Goal: Task Accomplishment & Management: Manage account settings

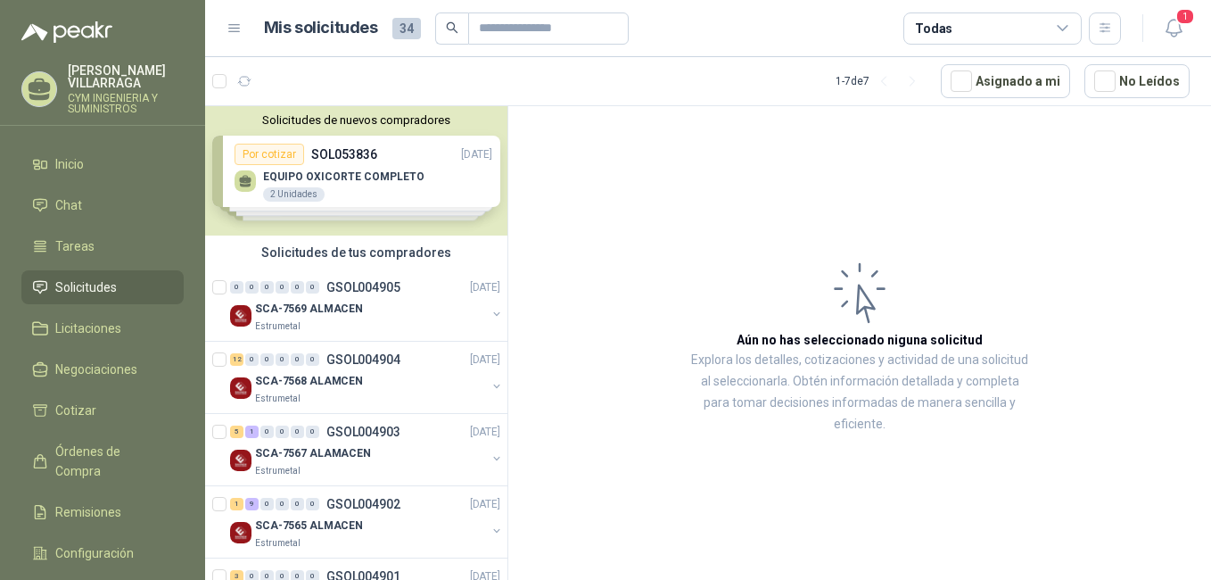
click at [354, 172] on div "Solicitudes de nuevos compradores Por cotizar SOL053836 [DATE] EQUIPO OXICORTE …" at bounding box center [356, 170] width 302 height 129
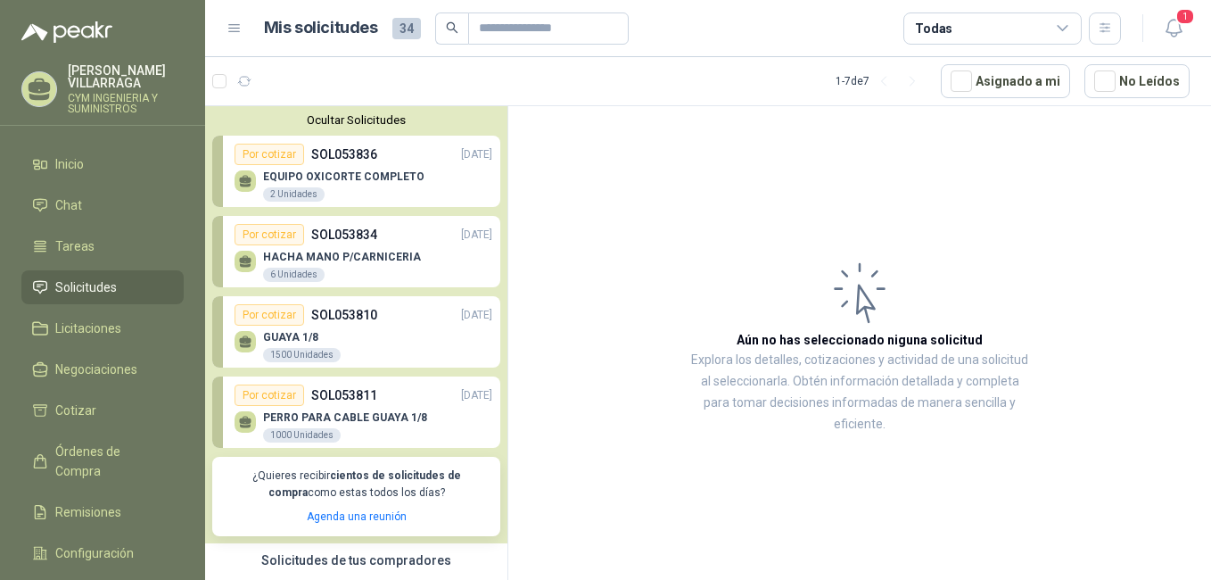
scroll to position [89, 0]
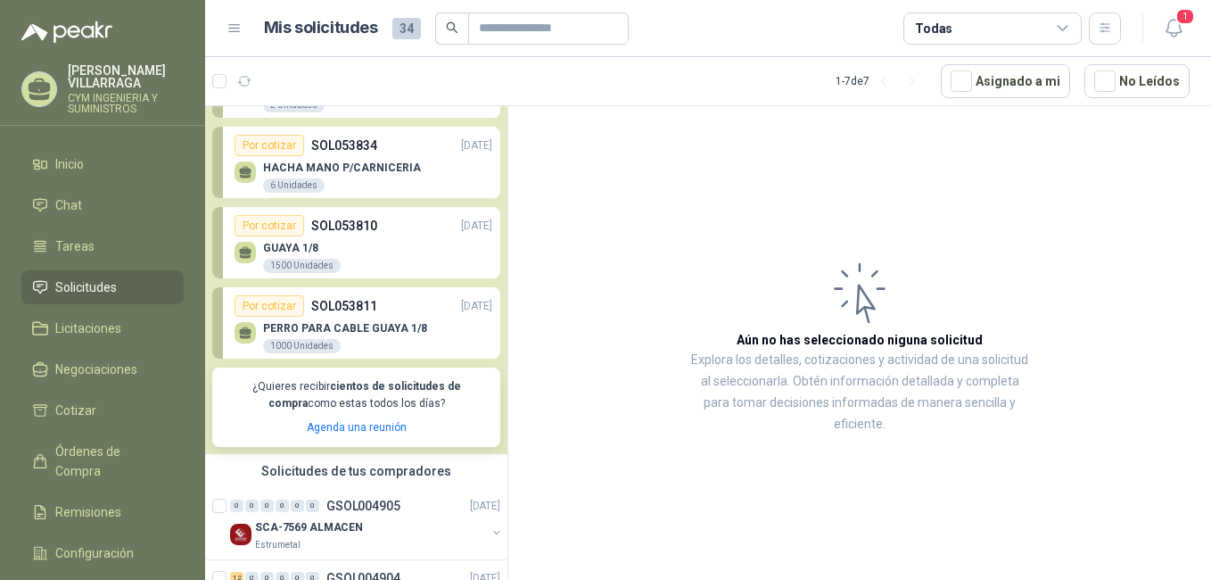
click at [352, 233] on p "SOL053810" at bounding box center [344, 226] width 66 height 20
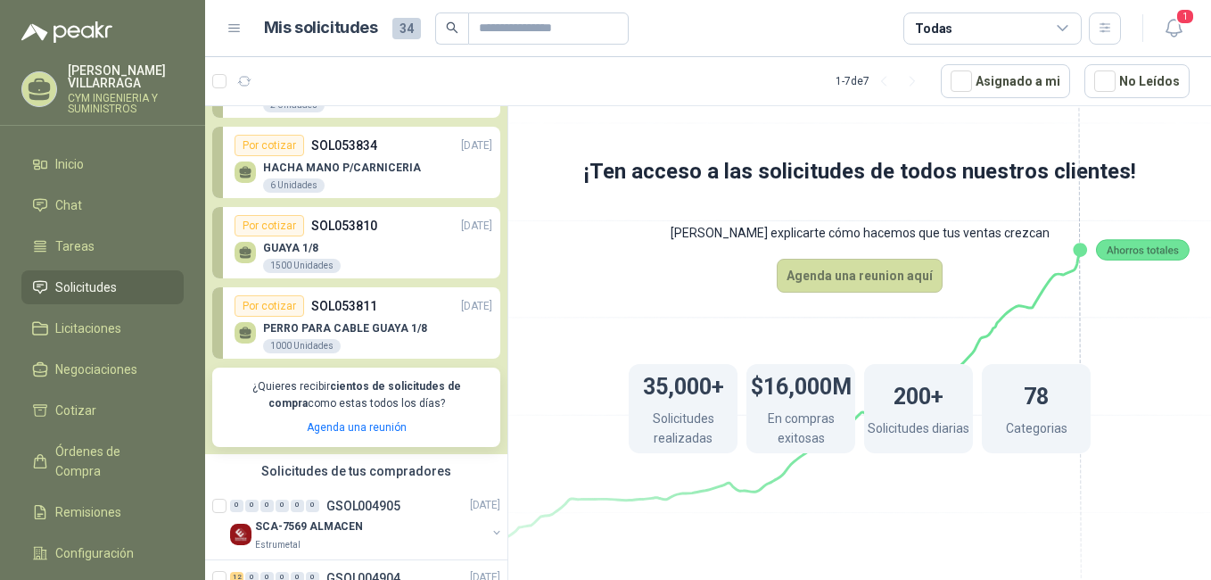
click at [375, 318] on div "PERRO PARA CABLE GUAYA 1/8 1000 Unidades" at bounding box center [364, 335] width 258 height 37
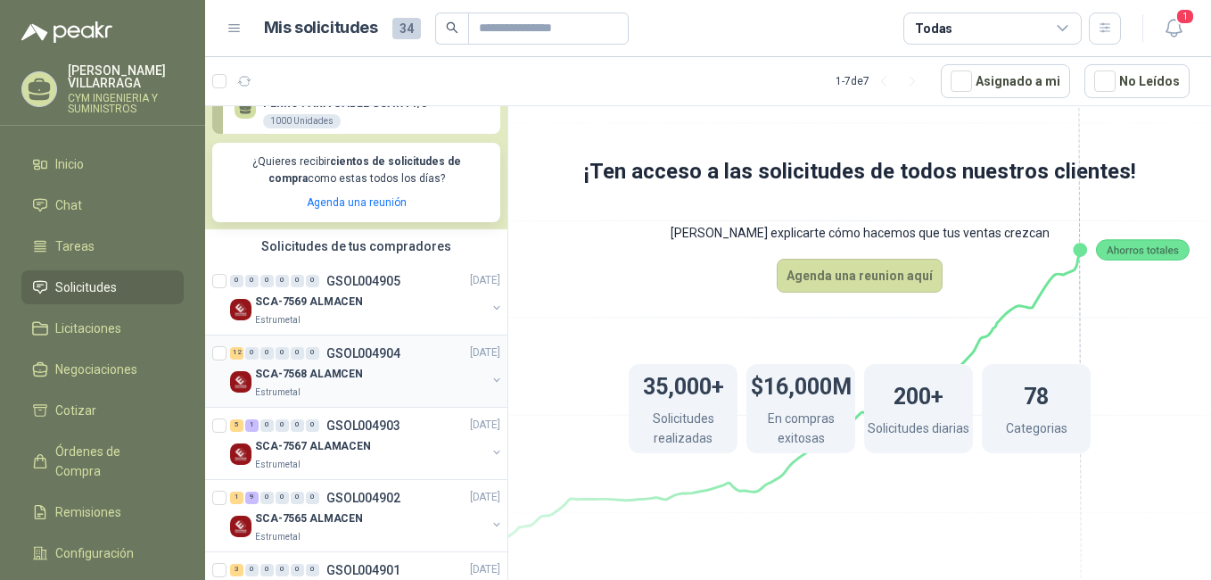
scroll to position [357, 0]
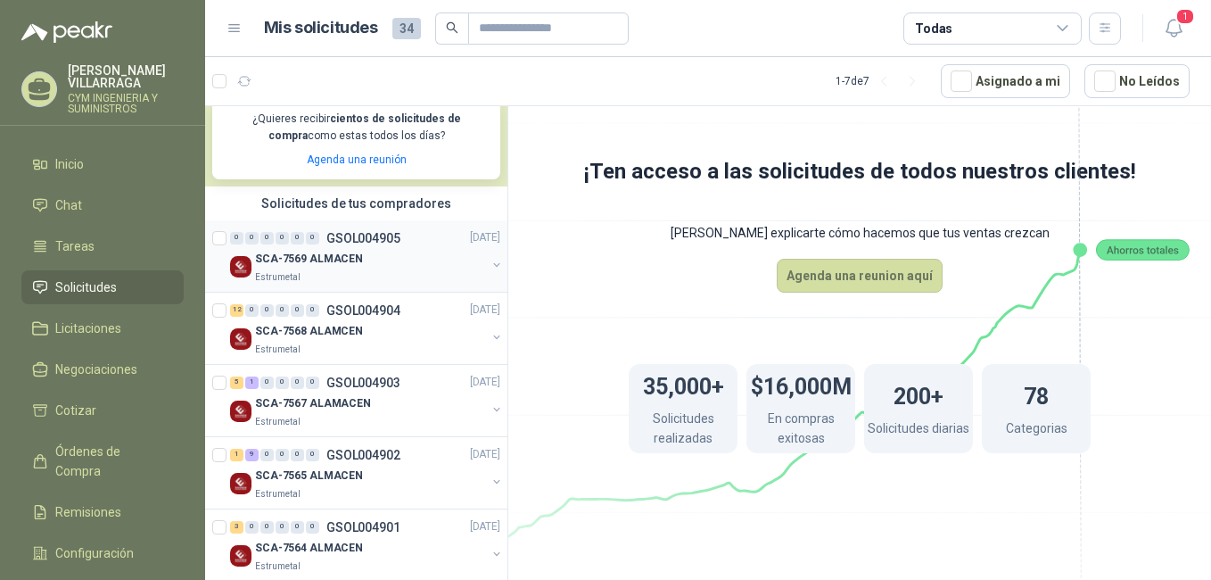
click at [312, 260] on p "SCA-7569 ALMACEN" at bounding box center [309, 259] width 108 height 17
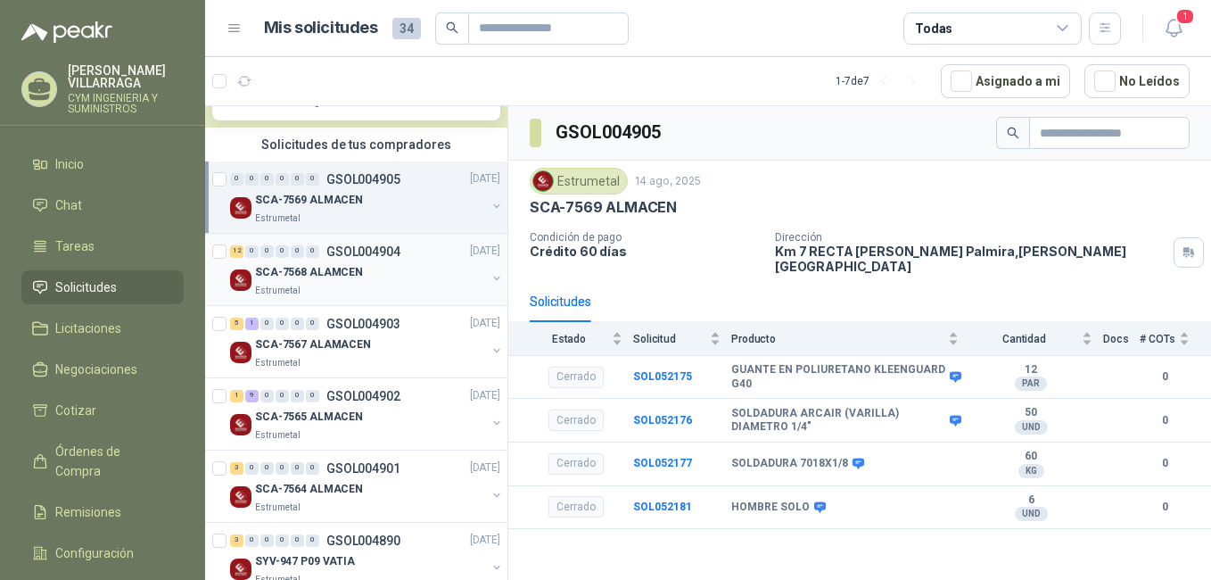
scroll to position [446, 0]
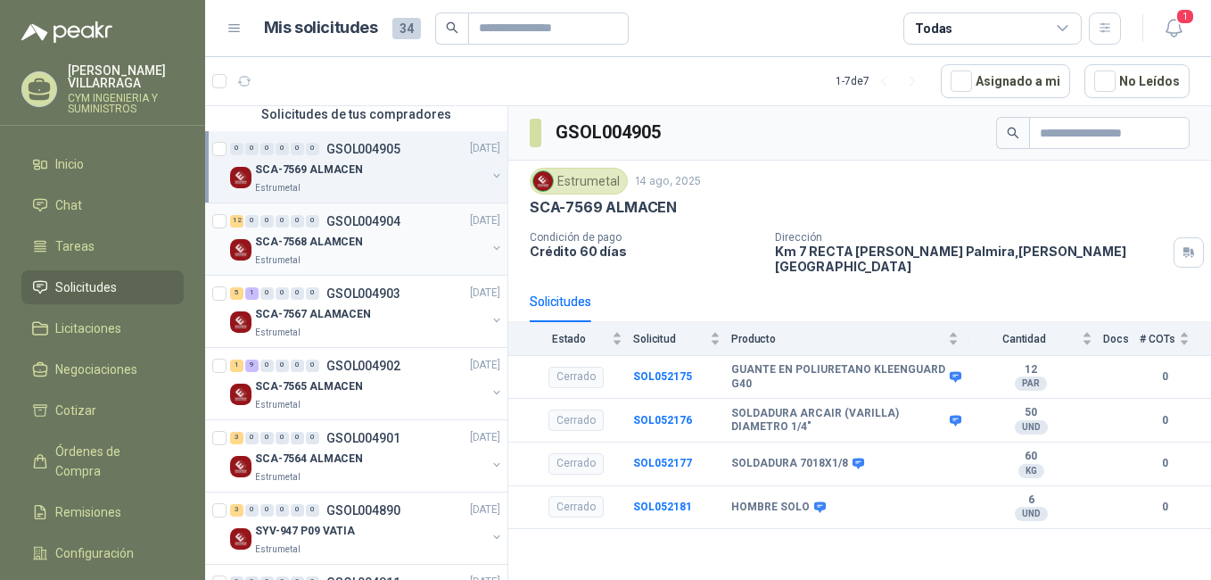
click at [331, 252] on div "SCA-7568 ALAMCEN" at bounding box center [370, 242] width 231 height 21
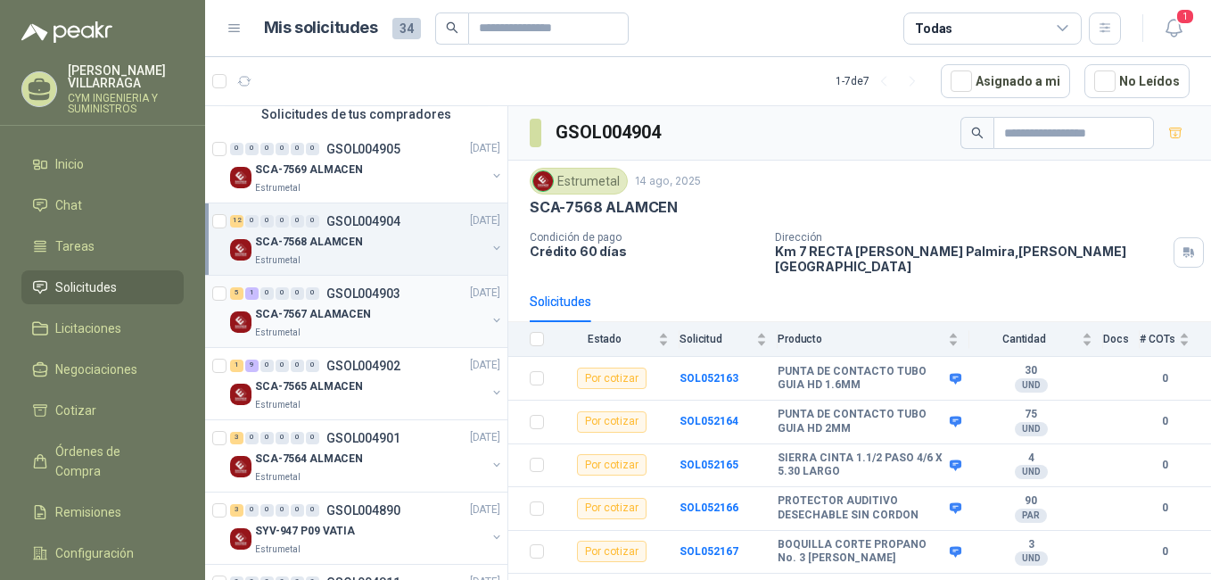
click at [348, 313] on p "SCA-7567 ALAMACEN" at bounding box center [313, 314] width 116 height 17
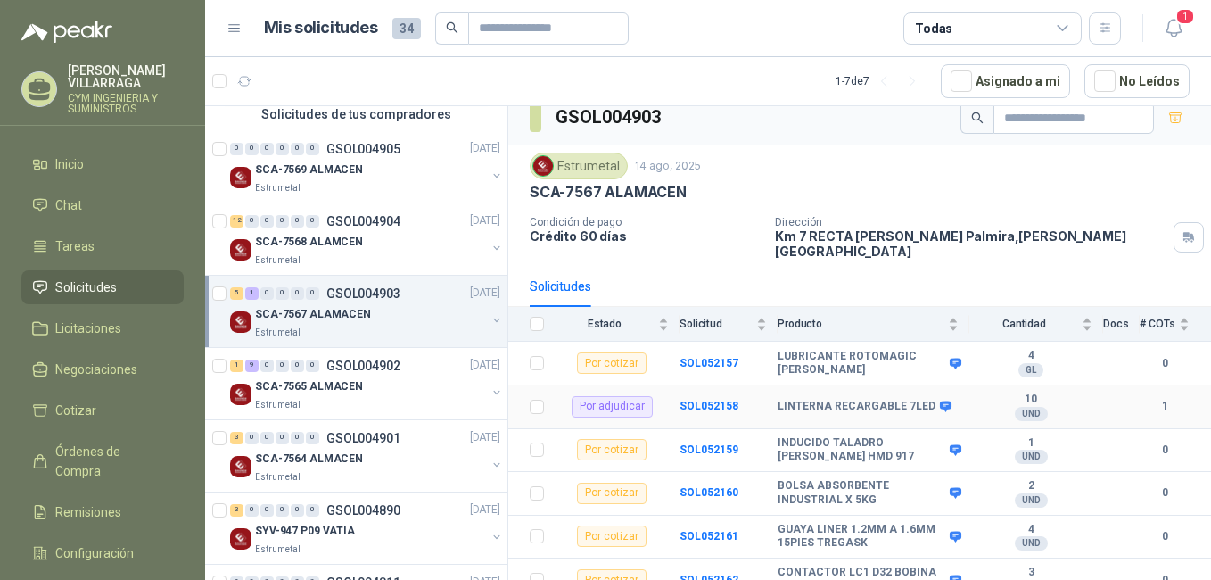
scroll to position [19, 0]
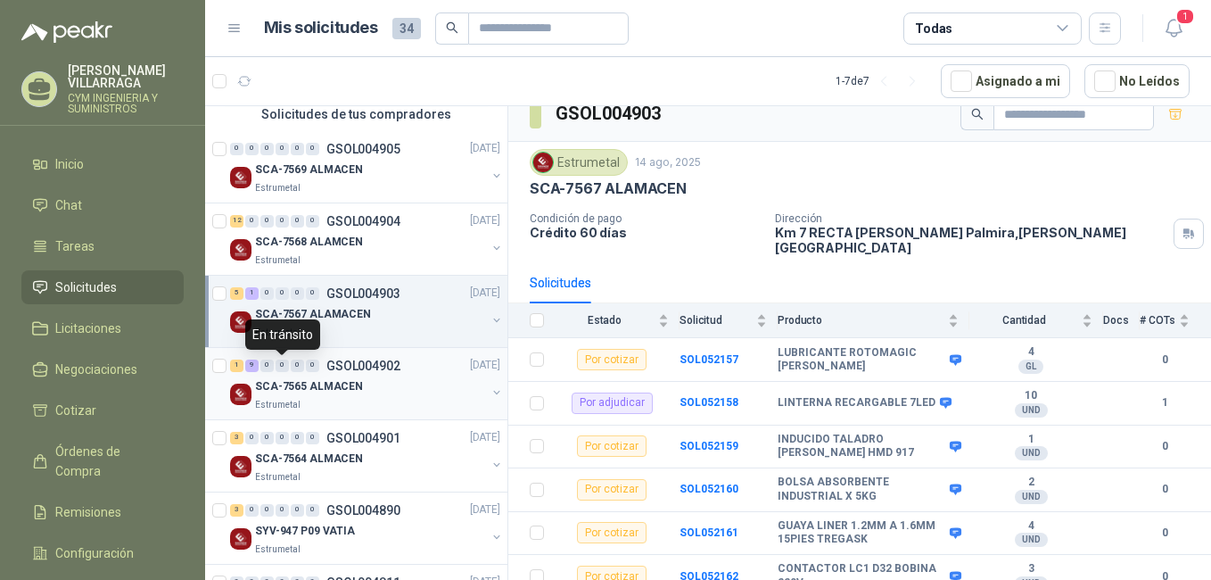
click at [281, 375] on div "1 9 0 0 0 0 GSOL004902 [DATE]" at bounding box center [367, 365] width 274 height 21
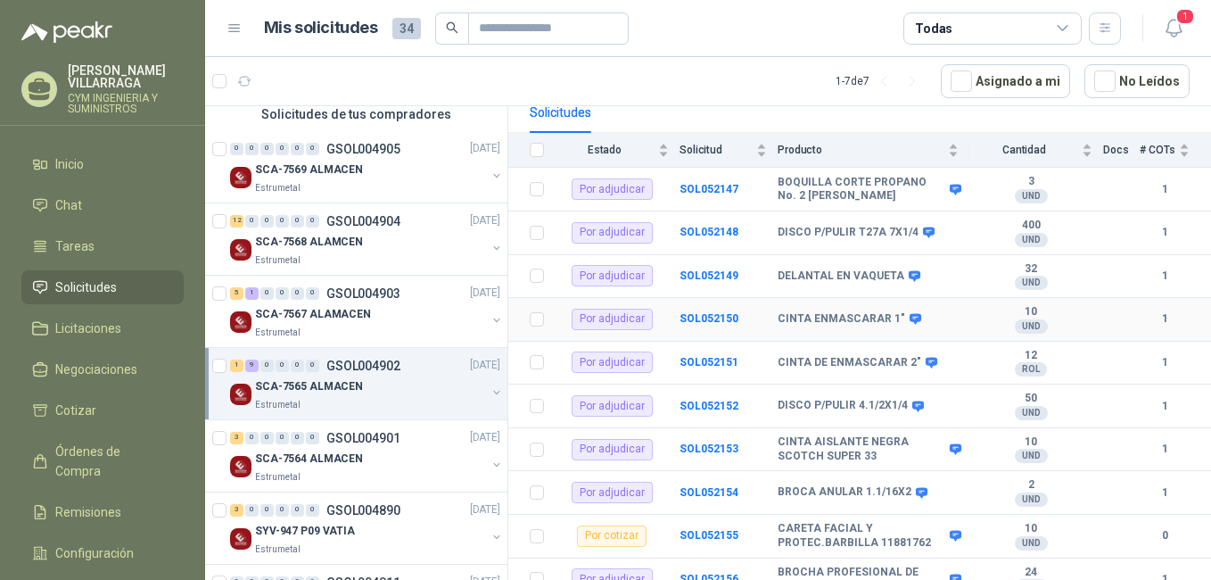
scroll to position [192, 0]
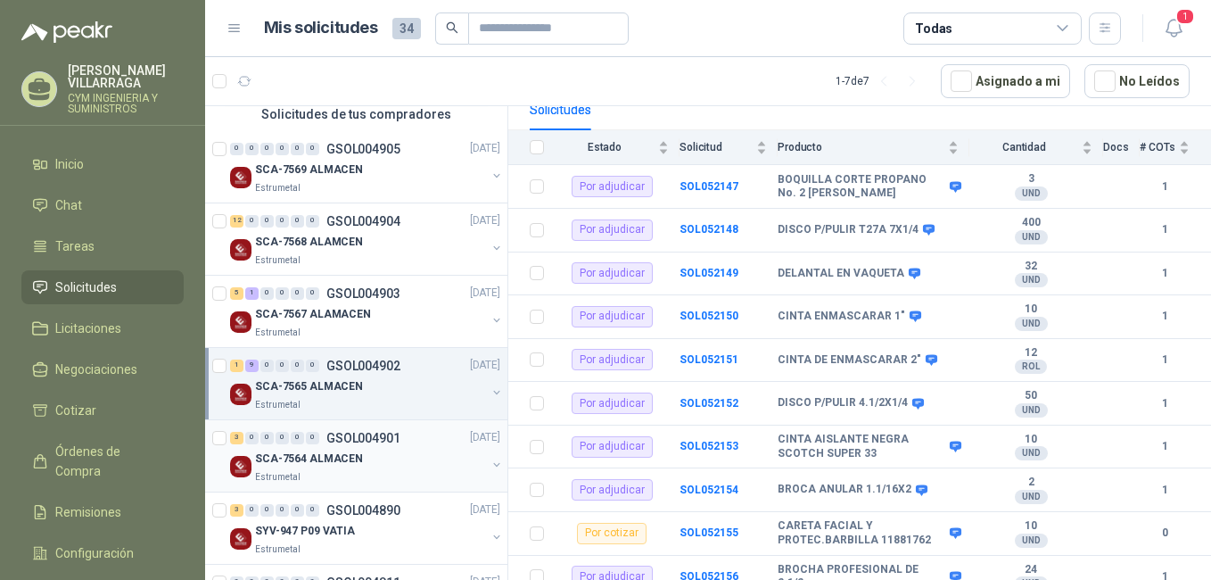
click at [316, 436] on div "0" at bounding box center [312, 438] width 13 height 12
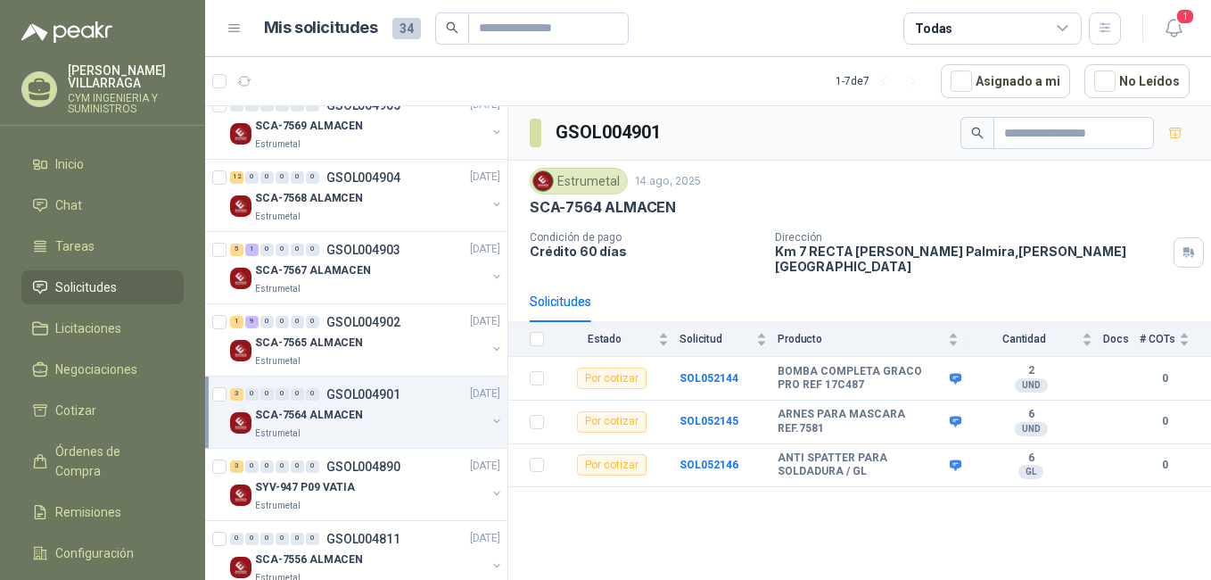
scroll to position [523, 0]
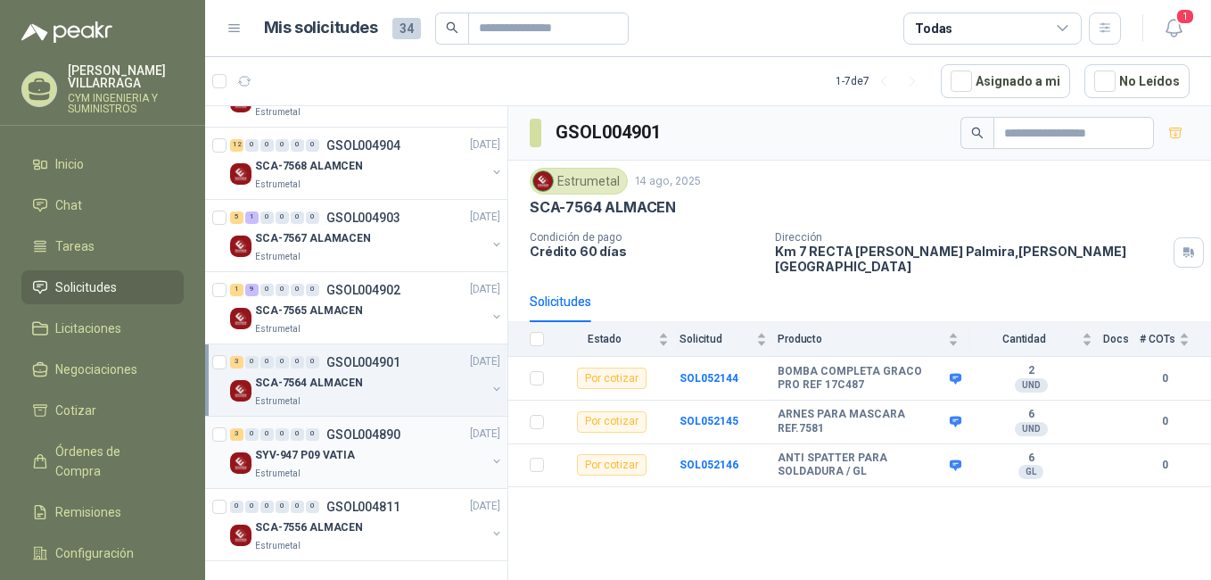
click at [384, 458] on div "SYV-947 P09 VATIA" at bounding box center [370, 455] width 231 height 21
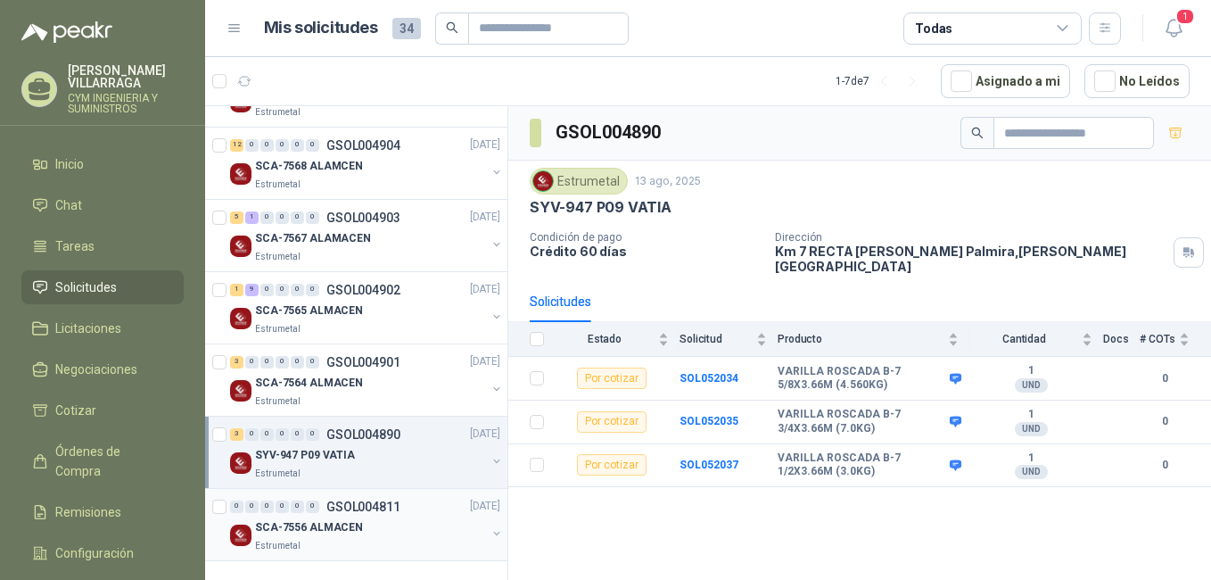
click at [341, 529] on p "SCA-7556 ALMACEN" at bounding box center [309, 527] width 108 height 17
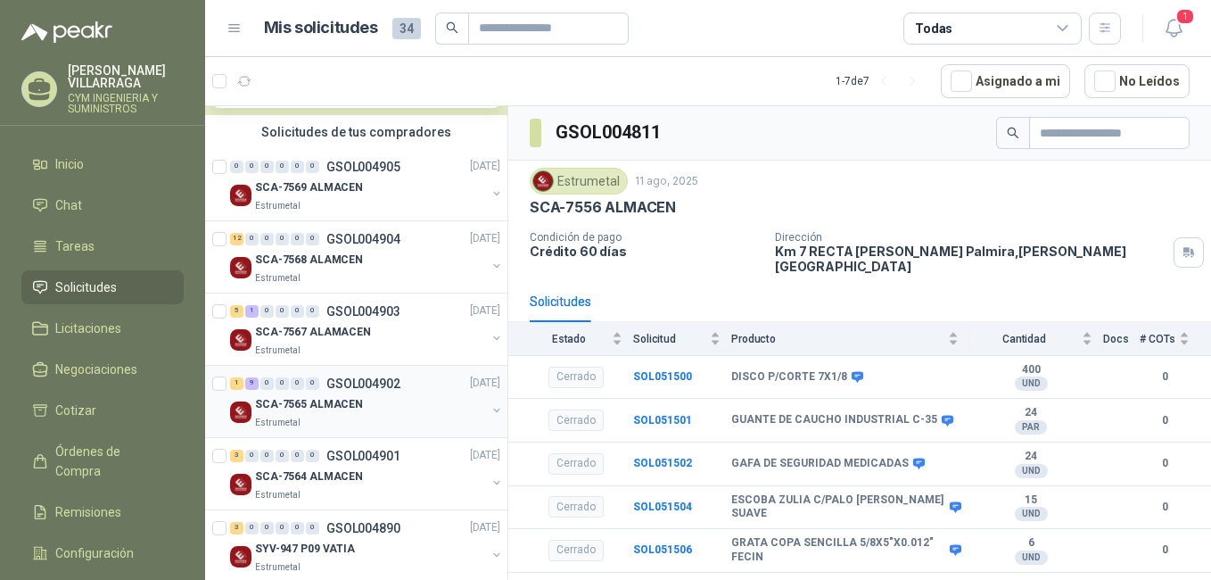
scroll to position [433, 0]
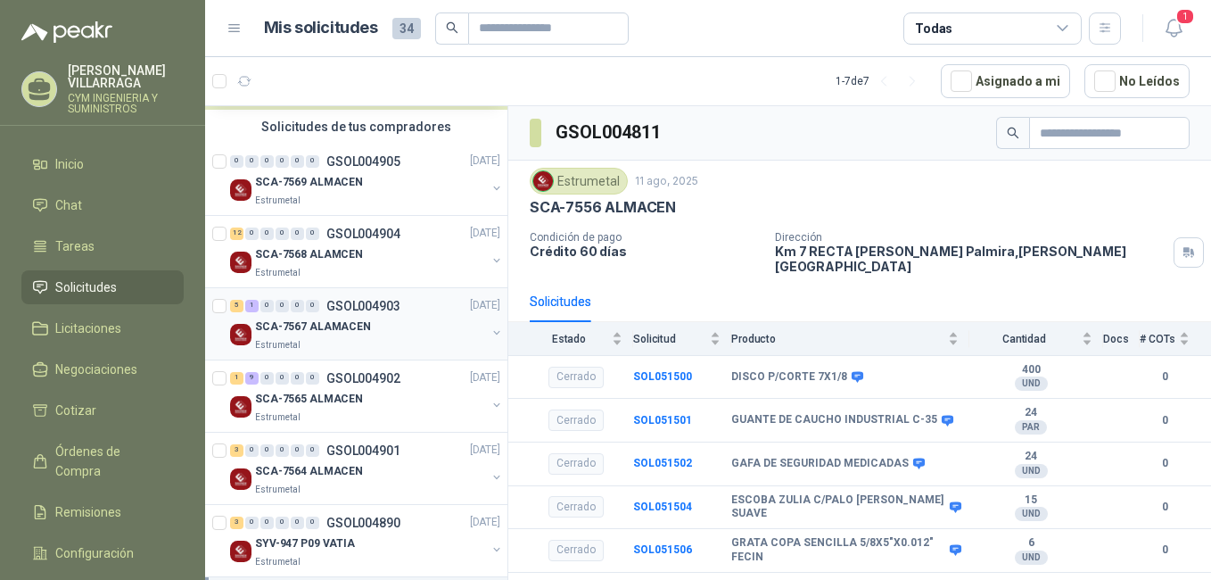
click at [341, 326] on p "SCA-7567 ALAMACEN" at bounding box center [313, 326] width 116 height 17
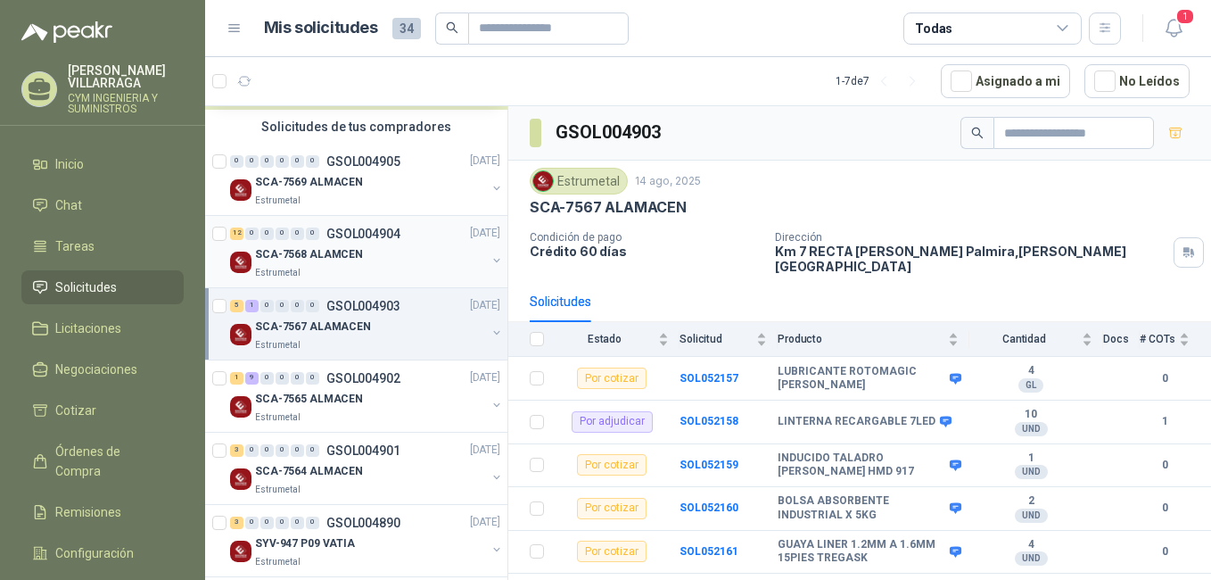
click at [350, 257] on p "SCA-7568 ALAMCEN" at bounding box center [309, 254] width 108 height 17
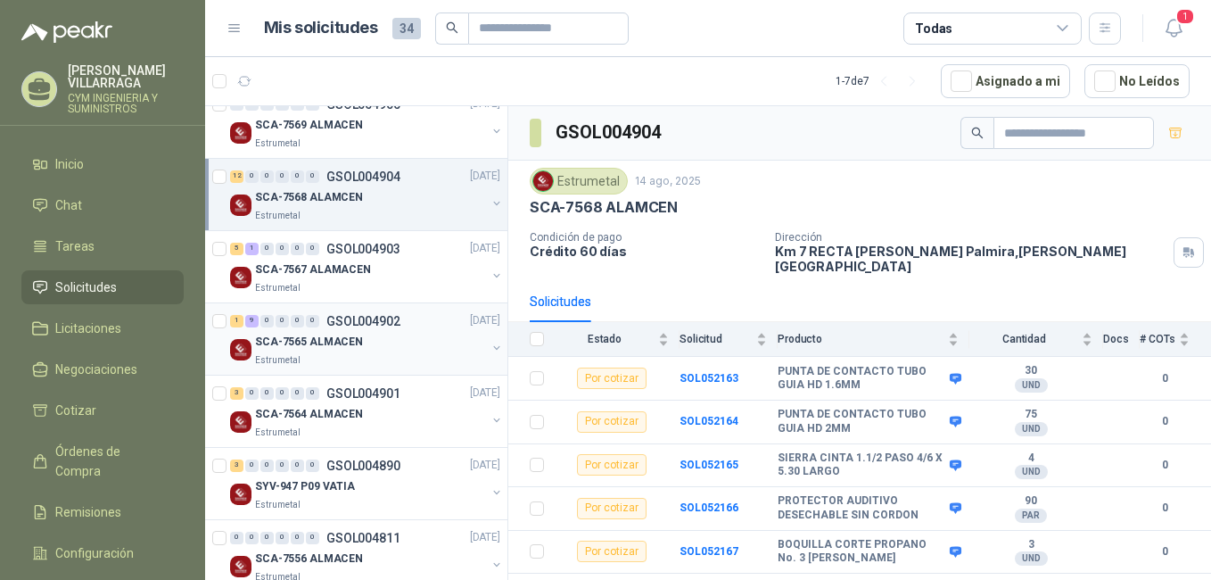
scroll to position [523, 0]
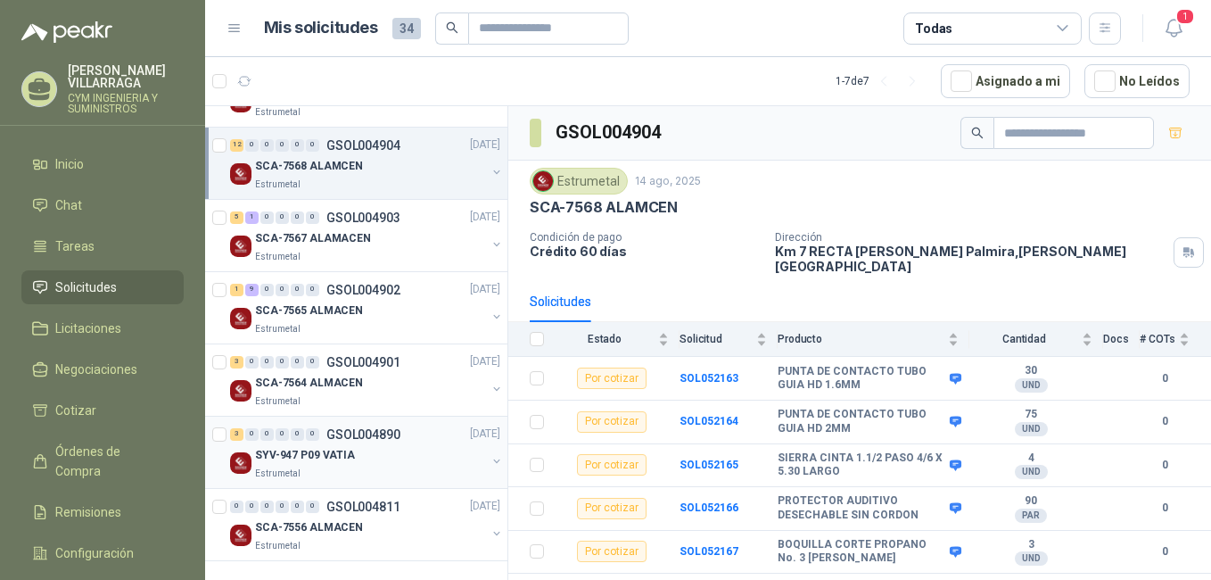
click at [323, 434] on div "3 0 0 0 0 0 GSOL004890" at bounding box center [315, 434] width 170 height 12
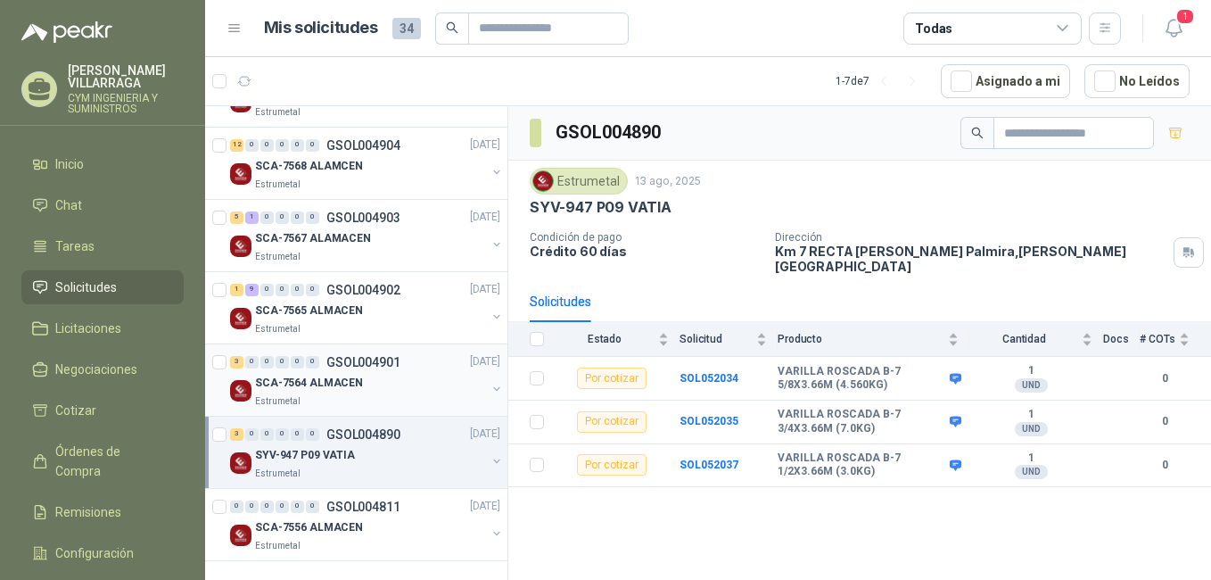
click at [375, 381] on div "SCA-7564 ALMACEN" at bounding box center [370, 383] width 231 height 21
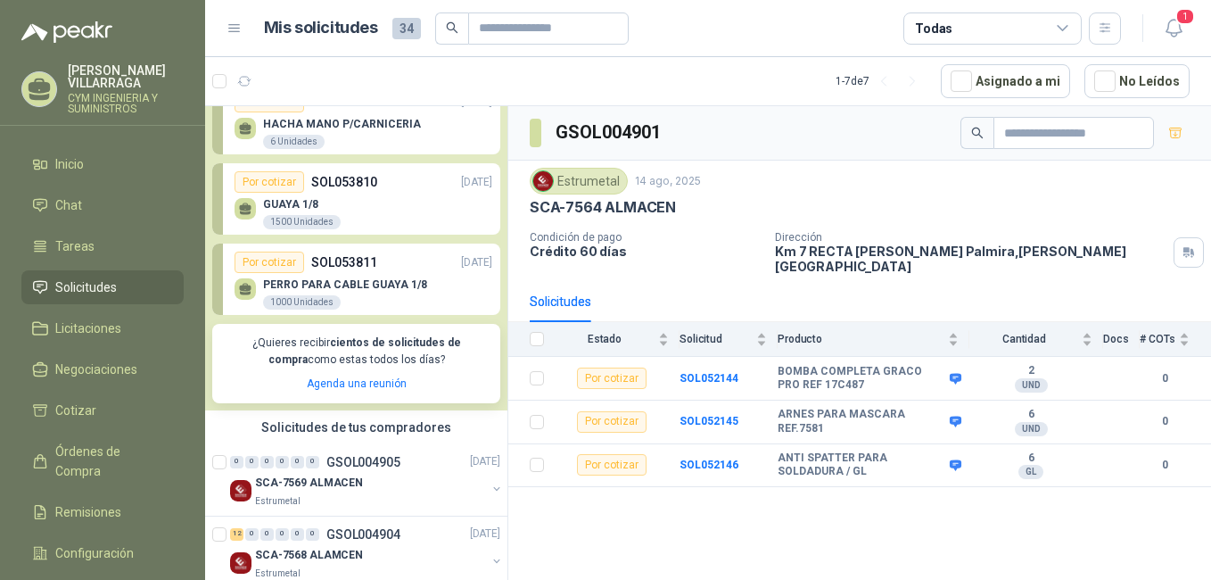
scroll to position [77, 0]
